Goal: Task Accomplishment & Management: Use online tool/utility

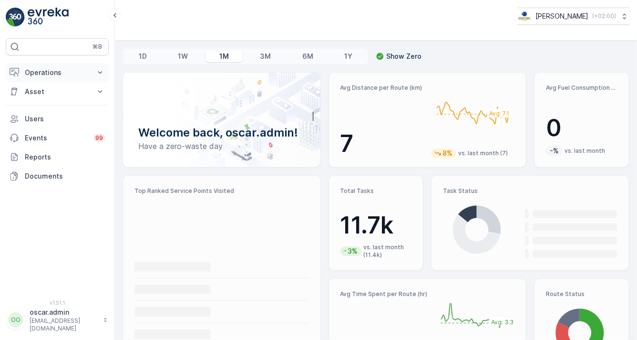
click at [78, 74] on p "Operations" at bounding box center [57, 73] width 65 height 10
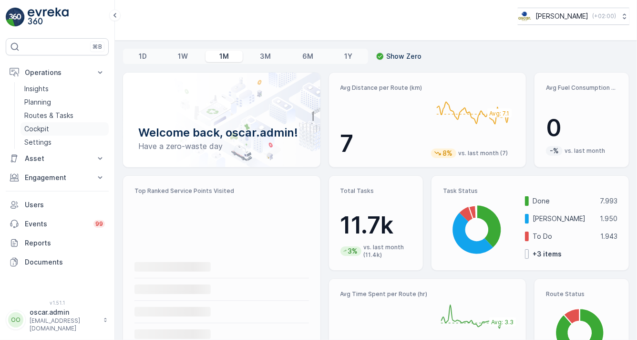
click at [60, 129] on link "Cockpit" at bounding box center [65, 128] width 88 height 13
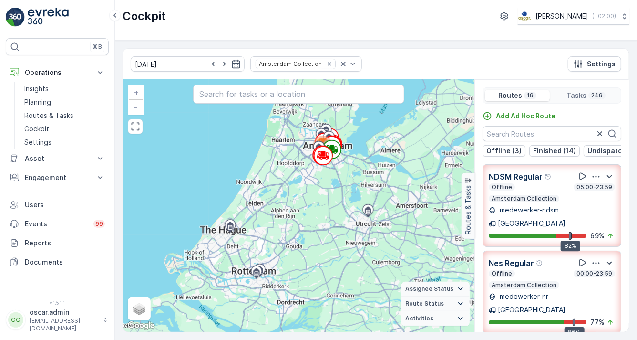
scroll to position [0, 24]
click at [597, 154] on p "Undispatched (2)" at bounding box center [592, 151] width 58 height 10
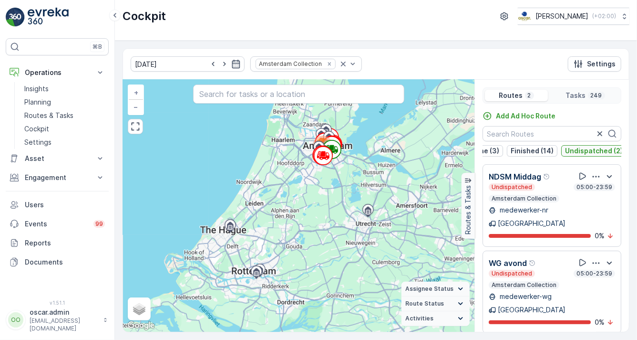
click at [602, 149] on p "Undispatched (2)" at bounding box center [594, 151] width 58 height 10
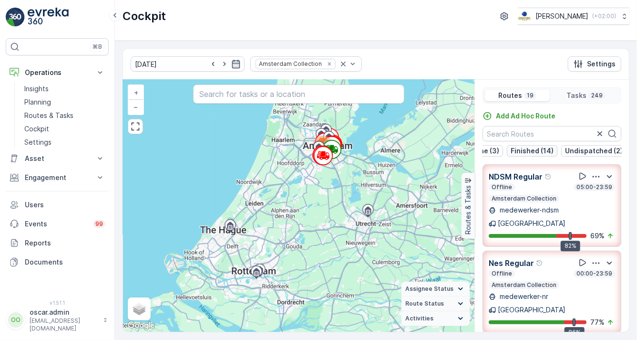
click at [546, 150] on p "Finished (14)" at bounding box center [532, 151] width 43 height 10
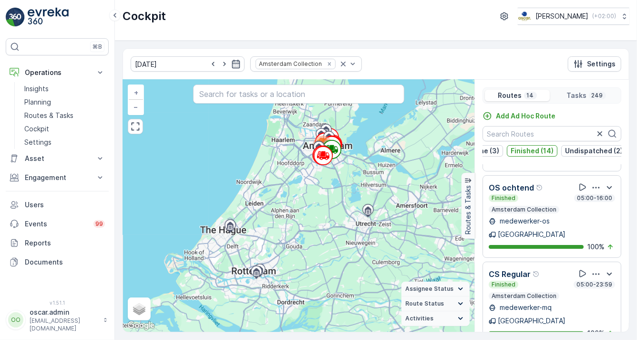
scroll to position [24, 0]
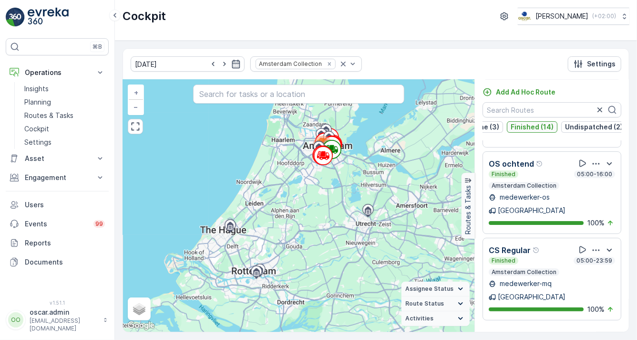
click at [515, 129] on p "Finished (14)" at bounding box center [532, 127] width 43 height 10
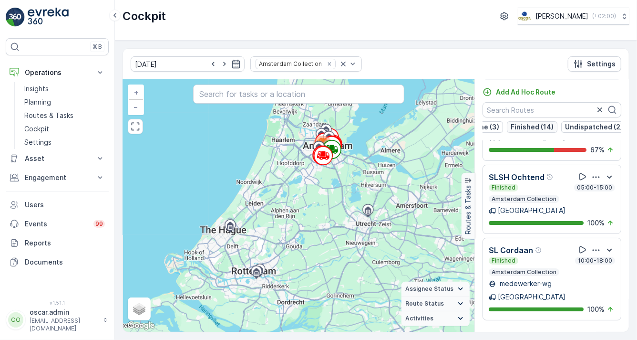
scroll to position [1069, 0]
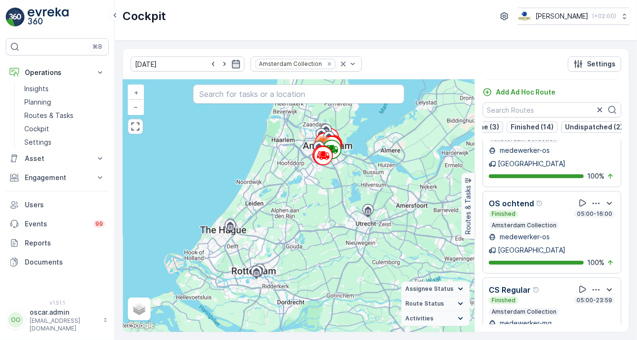
click at [491, 122] on p "Offline (3)" at bounding box center [481, 127] width 35 height 10
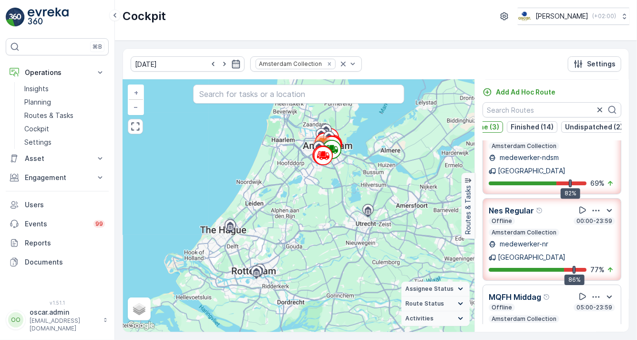
scroll to position [0, 0]
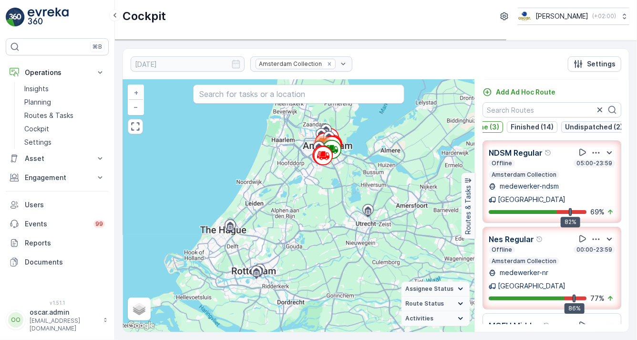
click at [577, 128] on p "Undispatched (2)" at bounding box center [594, 127] width 58 height 10
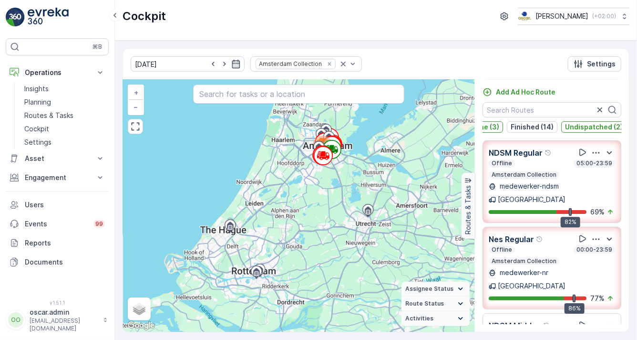
click at [496, 129] on p "Offline (3)" at bounding box center [481, 127] width 35 height 10
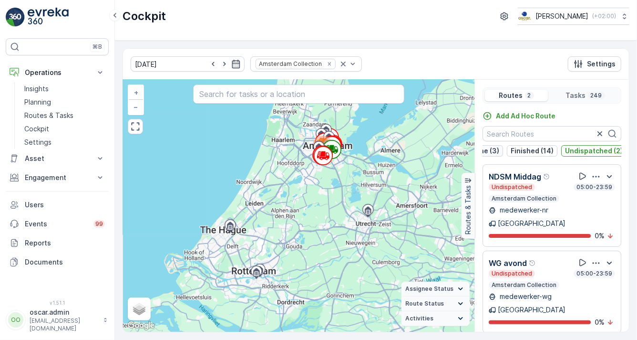
click at [499, 149] on button "Offline (3)" at bounding box center [481, 150] width 43 height 11
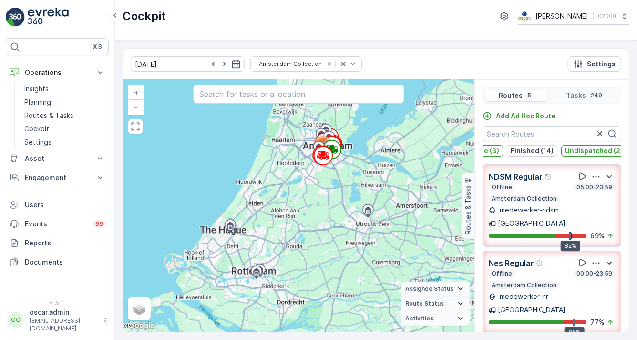
click at [573, 150] on p "Undispatched (2)" at bounding box center [594, 151] width 58 height 10
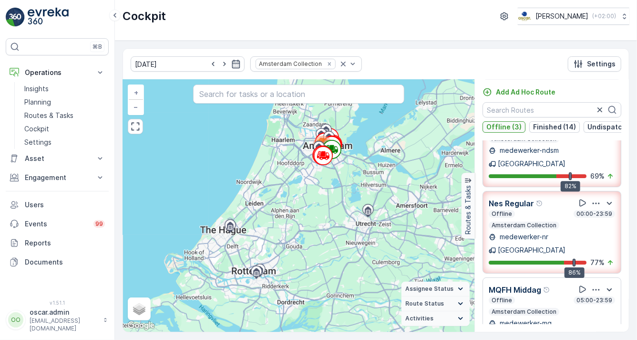
click at [500, 128] on p "Offline (3)" at bounding box center [503, 127] width 35 height 10
